Goal: Download file/media: Download file/media

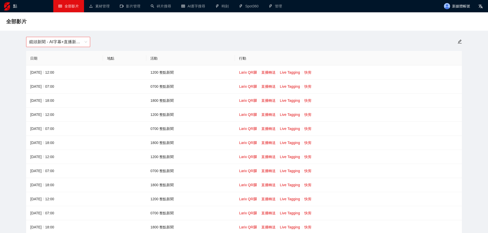
click at [76, 40] on font "鏡頭新聞 - AI字幕+直播新聞（[DATE]-[DATE]）" at bounding box center [72, 42] width 86 height 4
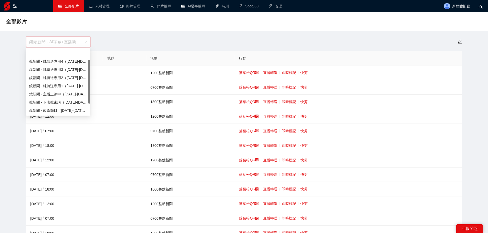
scroll to position [16, 0]
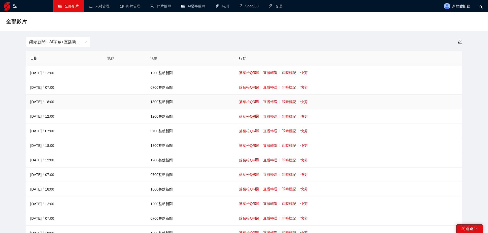
click at [303, 102] on font "快剪" at bounding box center [304, 102] width 7 height 4
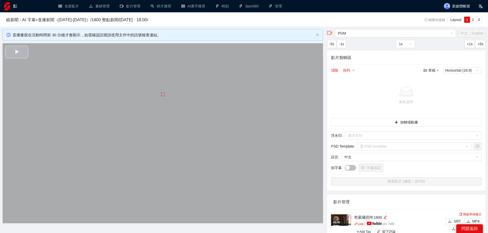
click at [150, 114] on video "Video Player" at bounding box center [163, 133] width 321 height 180
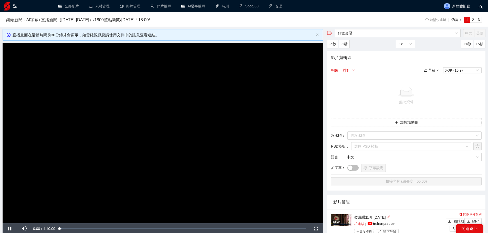
click at [208, 137] on video "Video Player" at bounding box center [163, 133] width 321 height 180
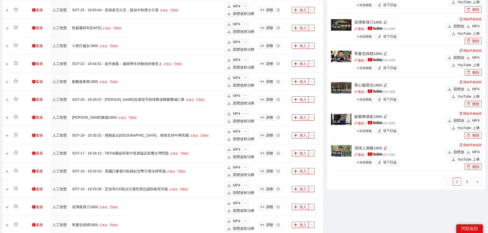
scroll to position [384, 0]
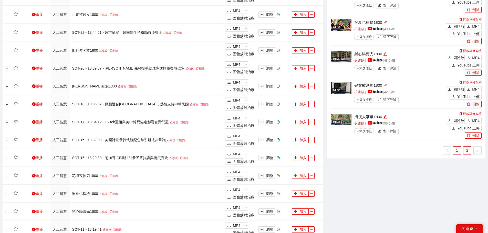
click at [467, 154] on link "2" at bounding box center [467, 151] width 8 height 8
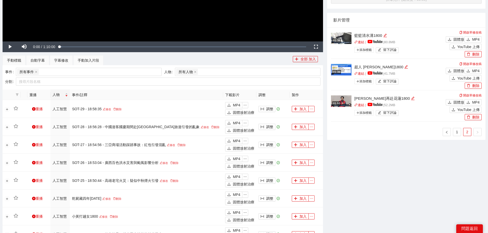
scroll to position [154, 0]
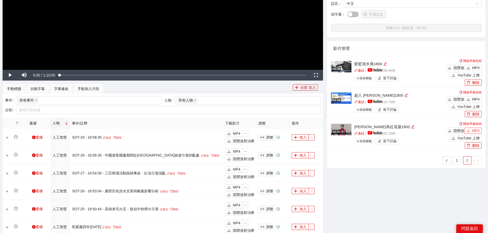
click at [472, 131] on font "MP4" at bounding box center [475, 131] width 7 height 4
click at [478, 97] on font "MP4" at bounding box center [475, 99] width 7 height 4
drag, startPoint x: 473, startPoint y: 68, endPoint x: 472, endPoint y: 71, distance: 3.6
click at [473, 68] on font "MP4" at bounding box center [475, 68] width 7 height 4
click at [459, 159] on link "1" at bounding box center [457, 161] width 8 height 8
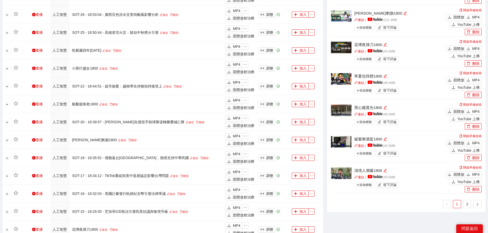
scroll to position [333, 0]
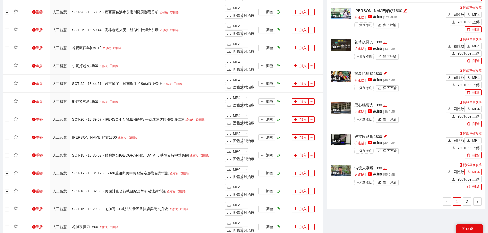
click at [474, 169] on span "MP4" at bounding box center [475, 172] width 7 height 6
click at [471, 139] on button "MP4" at bounding box center [473, 141] width 17 height 6
click at [473, 108] on font "MP4" at bounding box center [475, 109] width 7 height 4
click at [477, 78] on font "MP4" at bounding box center [475, 78] width 7 height 4
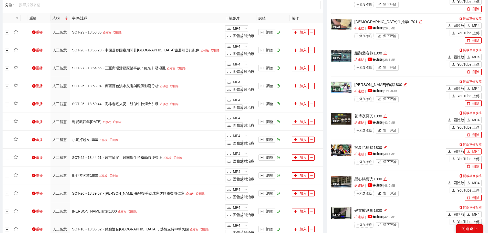
scroll to position [256, 0]
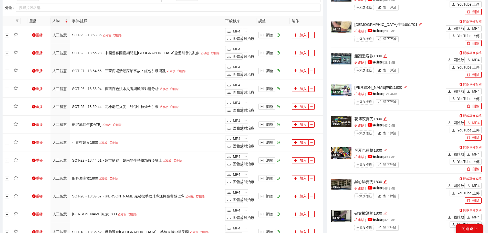
click at [475, 122] on font "MP4" at bounding box center [475, 123] width 7 height 4
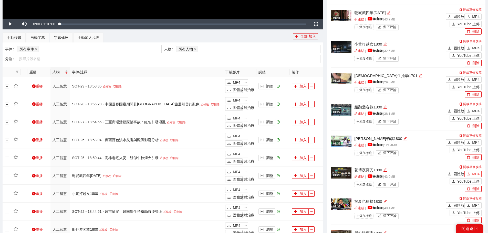
scroll to position [179, 0]
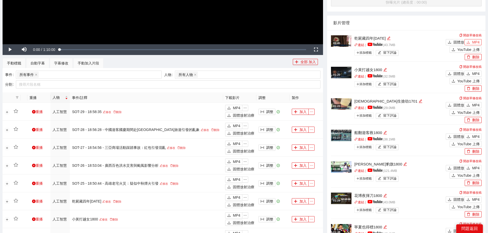
click at [472, 39] on button "MP4" at bounding box center [473, 42] width 17 height 6
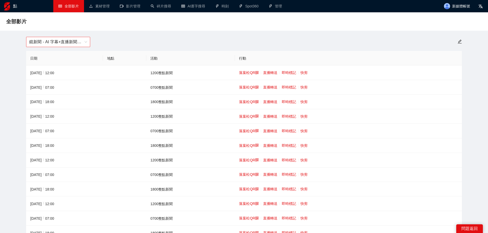
click at [66, 38] on span "鏡新聞 - AI 字幕+直播新聞（[DATE]-[DATE]）" at bounding box center [58, 42] width 58 height 10
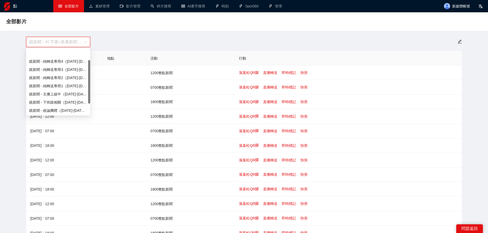
scroll to position [16, 0]
click at [64, 101] on font "鏡頭新聞 - 直播新聞（[DATE]-[DATE]）" at bounding box center [60, 102] width 63 height 4
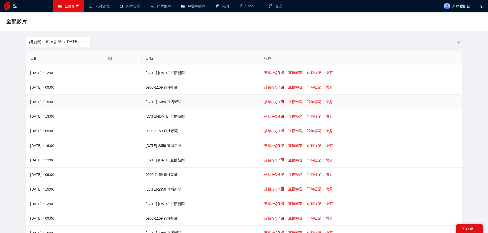
click at [326, 101] on font "快剪" at bounding box center [329, 102] width 7 height 4
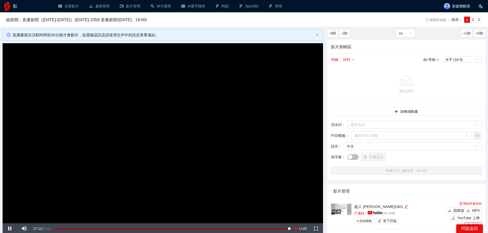
click at [250, 111] on video "Video Player" at bounding box center [163, 133] width 321 height 180
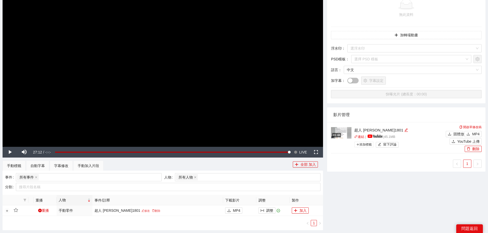
scroll to position [77, 0]
